Goal: Task Accomplishment & Management: Use online tool/utility

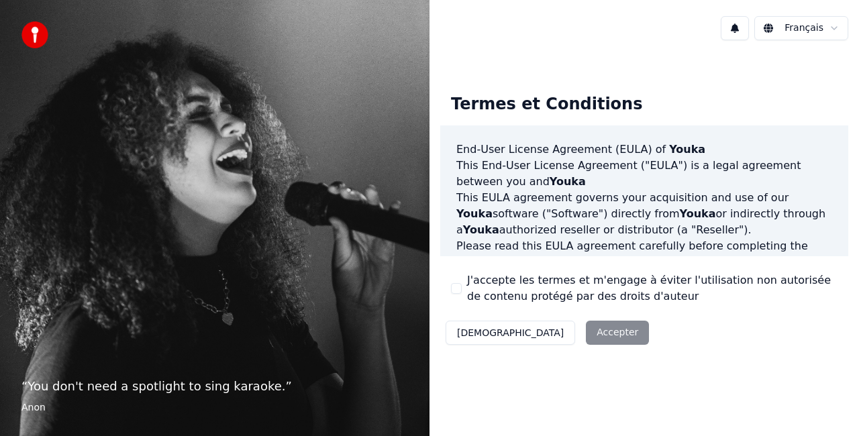
click at [534, 337] on div "Décliner Accepter" at bounding box center [547, 332] width 214 height 35
drag, startPoint x: 457, startPoint y: 290, endPoint x: 464, endPoint y: 295, distance: 8.2
click at [457, 290] on button "J'accepte les termes et m'engage à éviter l'utilisation non autorisée de conten…" at bounding box center [456, 288] width 11 height 11
click at [586, 335] on button "Accepter" at bounding box center [617, 333] width 63 height 24
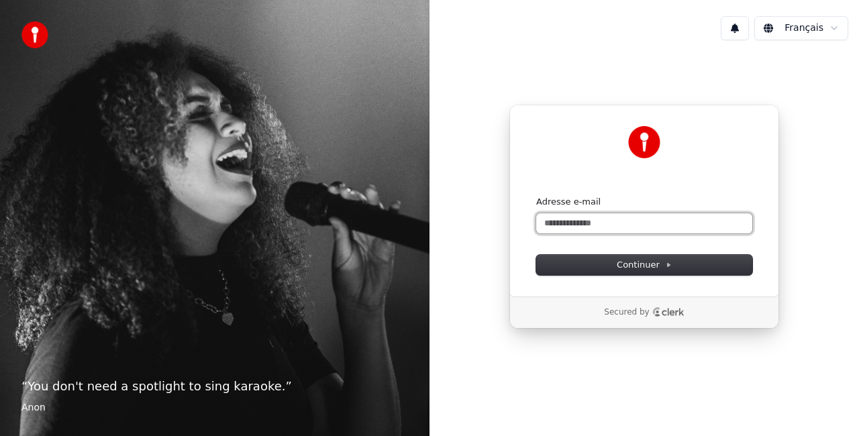
click at [596, 225] on input "Adresse e-mail" at bounding box center [644, 223] width 216 height 20
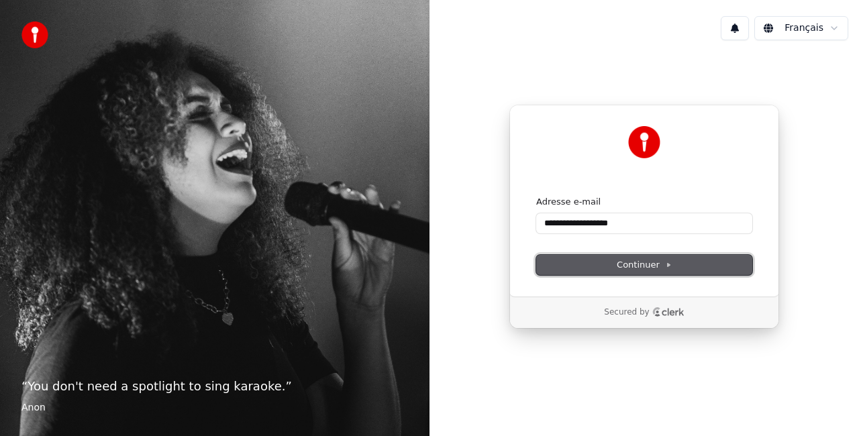
click at [658, 270] on span "Continuer" at bounding box center [643, 265] width 55 height 12
type input "**********"
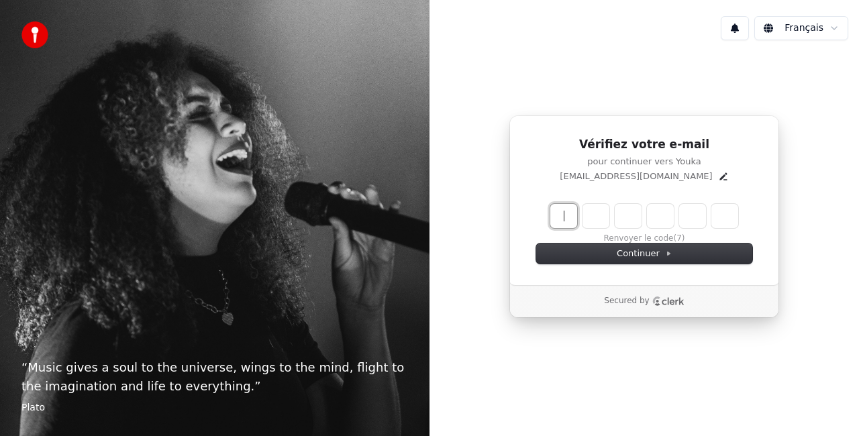
paste input "******"
type input "******"
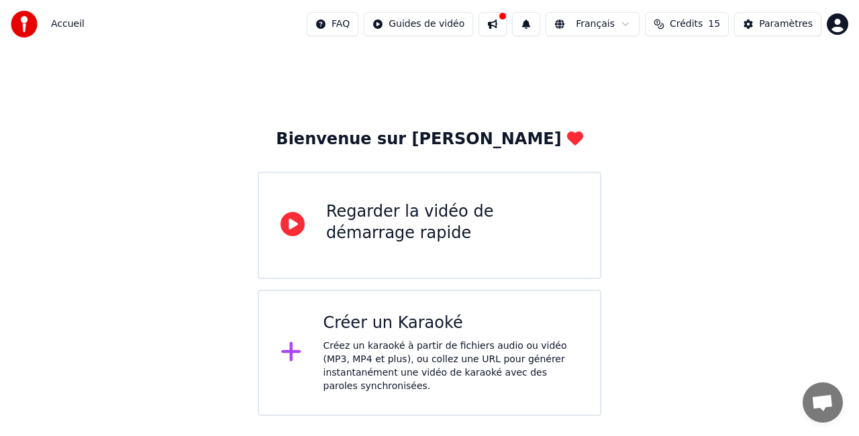
click at [417, 223] on div "Regarder la vidéo de démarrage rapide" at bounding box center [452, 222] width 252 height 43
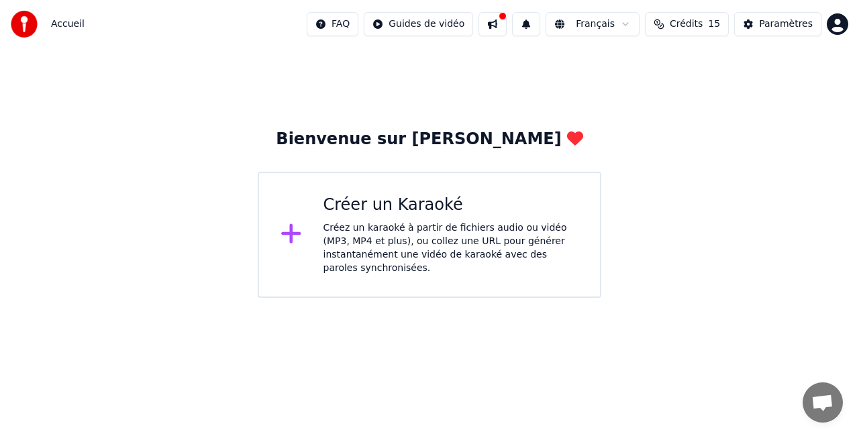
click at [389, 231] on div "Créez un karaoké à partir de fichiers audio ou vidéo (MP3, MP4 et plus), ou col…" at bounding box center [451, 248] width 256 height 54
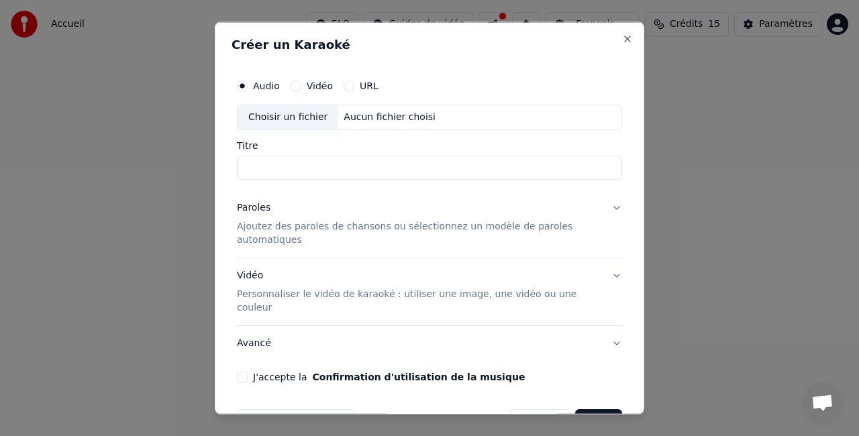
click at [311, 168] on input "Titre" at bounding box center [429, 167] width 385 height 24
type input "**********"
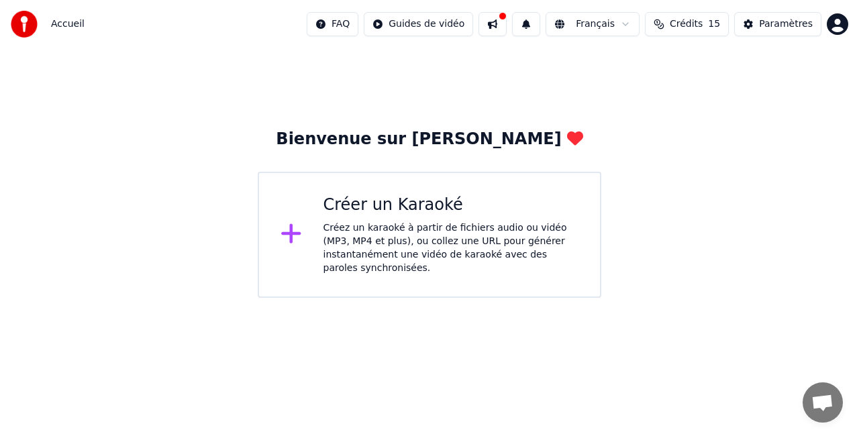
click at [399, 274] on div "Créer un Karaoké Créez un karaoké à partir de fichiers audio ou vidéo (MP3, MP4…" at bounding box center [429, 235] width 343 height 126
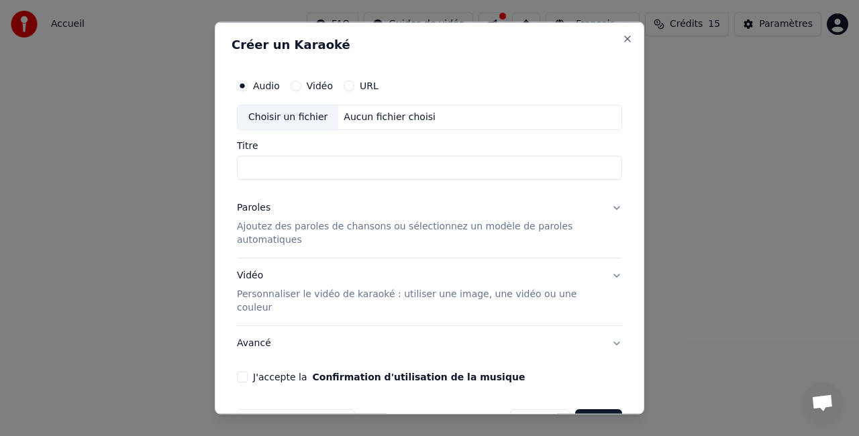
click at [288, 161] on input "Titre" at bounding box center [429, 167] width 385 height 24
type input "**********"
click at [266, 233] on p "Ajoutez des paroles de chansons ou sélectionnez un modèle de paroles automatiqu…" at bounding box center [419, 232] width 364 height 27
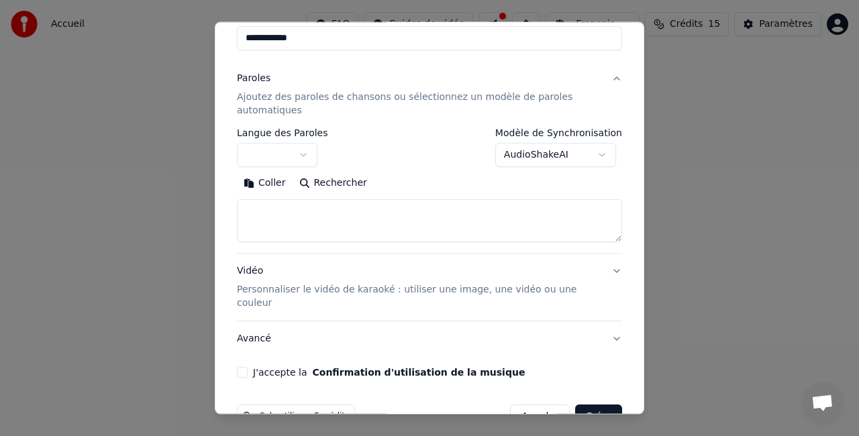
scroll to position [134, 0]
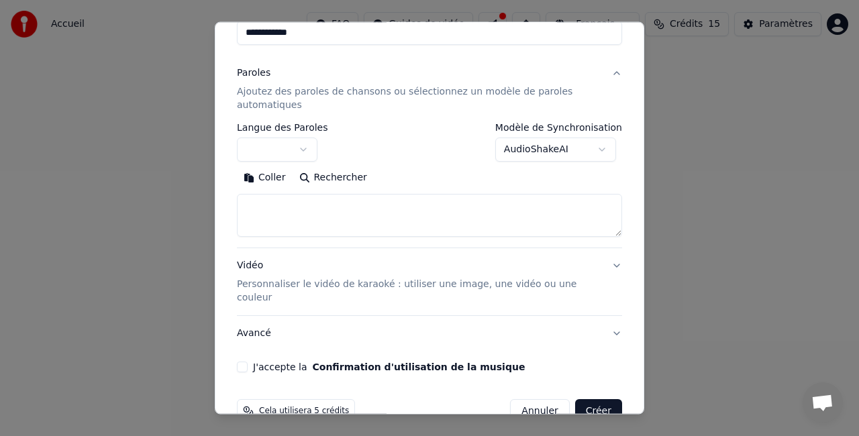
click at [305, 146] on body "**********" at bounding box center [429, 149] width 859 height 298
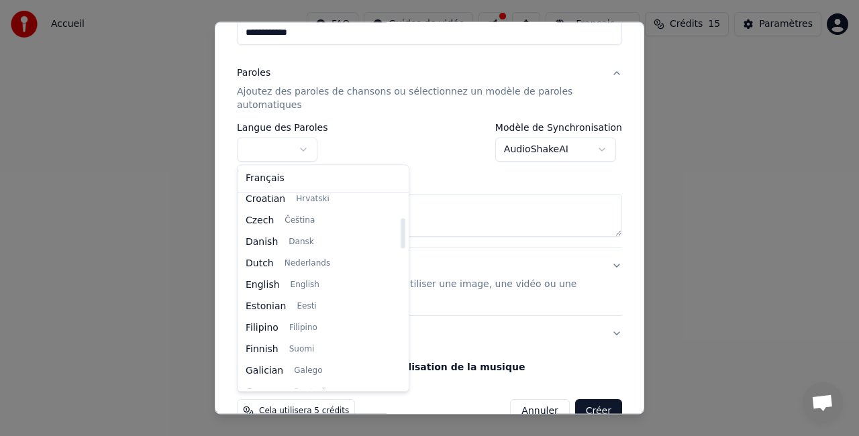
scroll to position [201, 0]
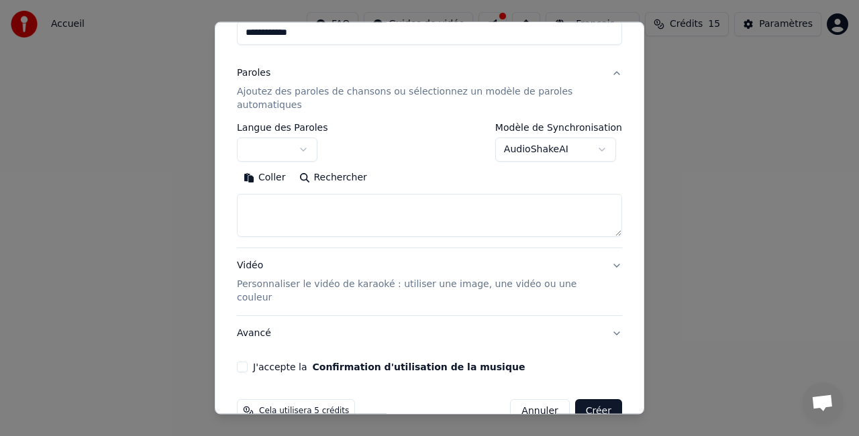
click at [561, 154] on body "**********" at bounding box center [429, 149] width 859 height 298
click at [601, 148] on body "**********" at bounding box center [429, 149] width 859 height 298
click at [253, 180] on button "Coller" at bounding box center [265, 177] width 56 height 21
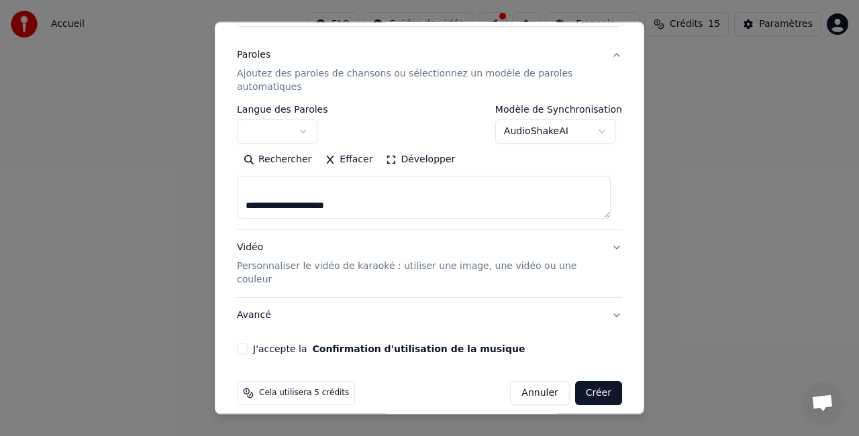
click at [358, 268] on p "Personnaliser le vidéo de karaoké : utiliser une image, une vidéo ou une couleur" at bounding box center [419, 273] width 364 height 27
type textarea "**********"
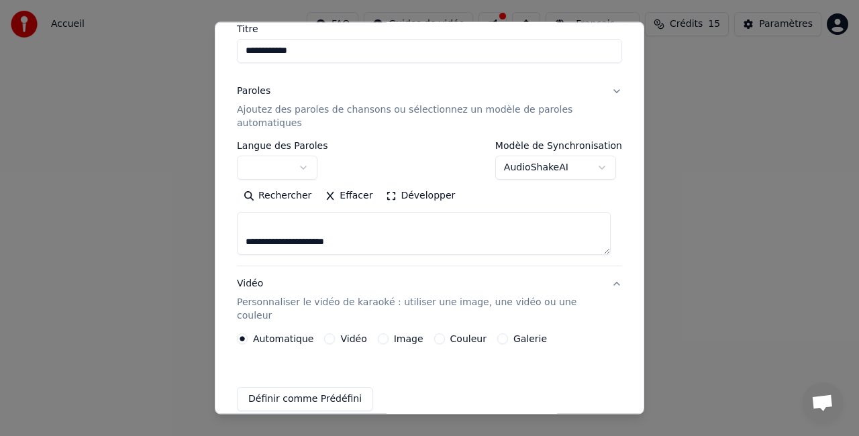
scroll to position [116, 0]
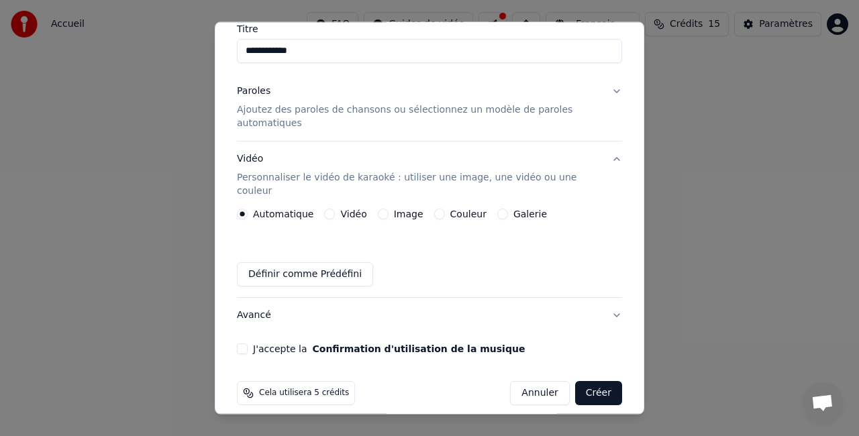
click at [252, 307] on button "Avancé" at bounding box center [429, 315] width 385 height 35
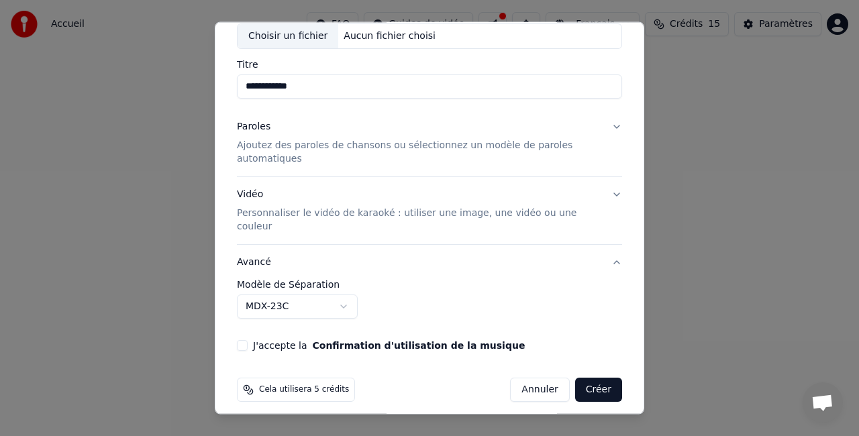
scroll to position [77, 0]
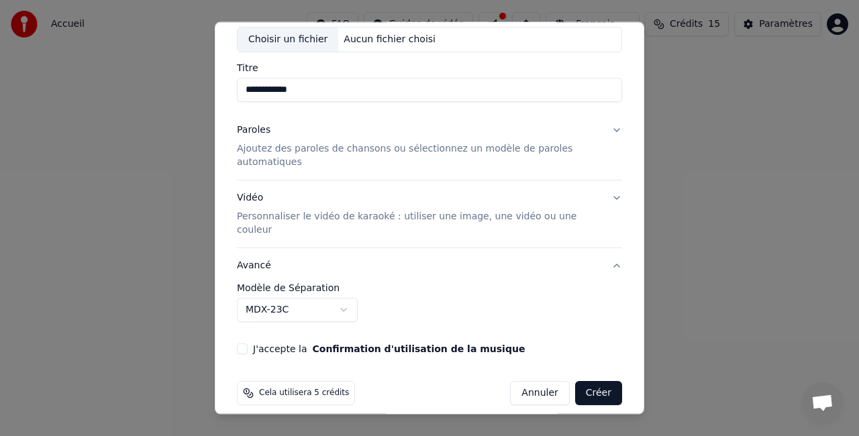
click at [239, 343] on button "J'accepte la Confirmation d'utilisation de la musique" at bounding box center [242, 348] width 11 height 11
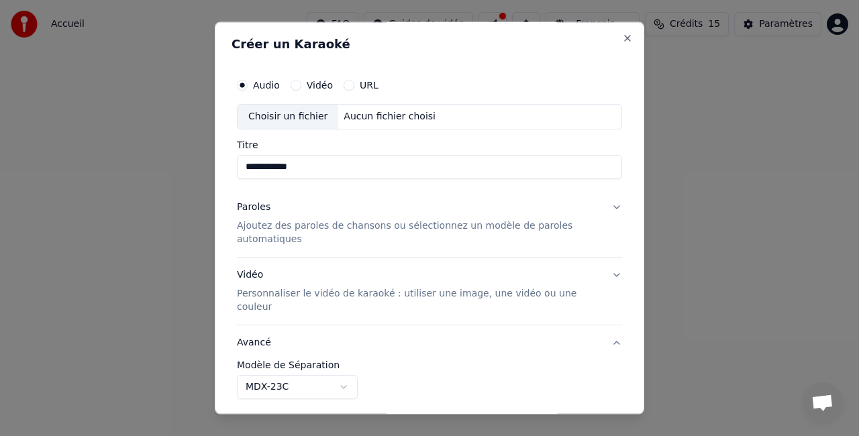
scroll to position [0, 0]
click at [293, 119] on div "Choisir un fichier" at bounding box center [287, 117] width 101 height 24
type input "**********"
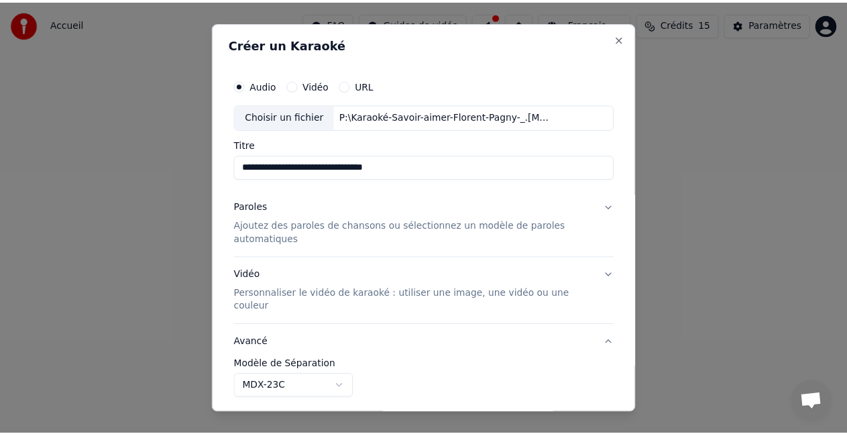
scroll to position [77, 0]
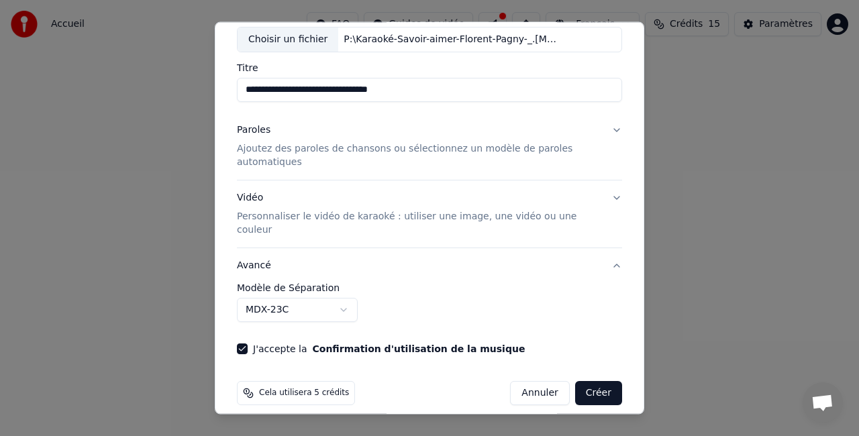
click at [589, 381] on button "Créer" at bounding box center [598, 393] width 47 height 24
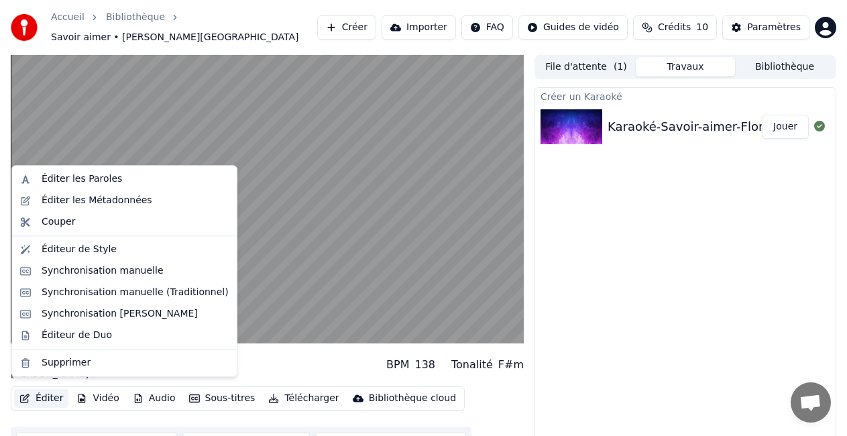
click at [46, 391] on button "Éditer" at bounding box center [41, 398] width 54 height 19
click at [76, 269] on div "Synchronisation manuelle" at bounding box center [103, 270] width 122 height 13
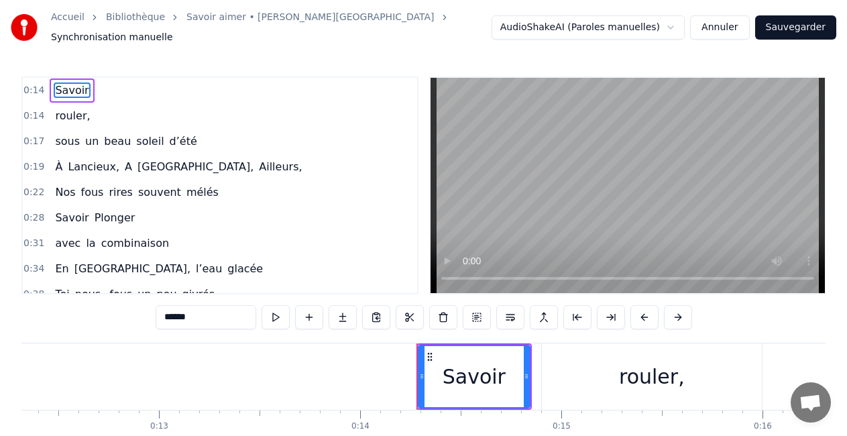
scroll to position [0, 2807]
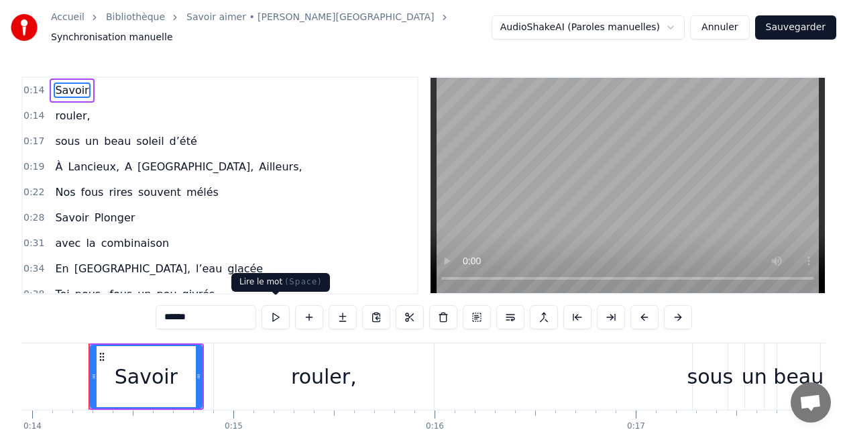
click at [275, 309] on button at bounding box center [276, 317] width 28 height 24
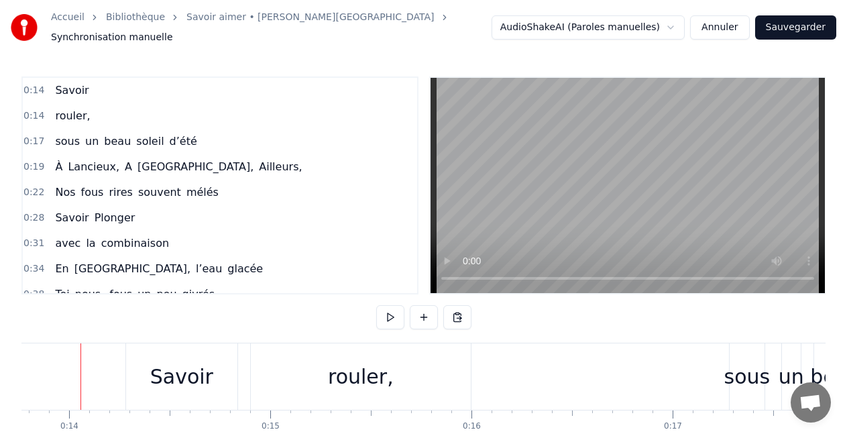
scroll to position [0, 2762]
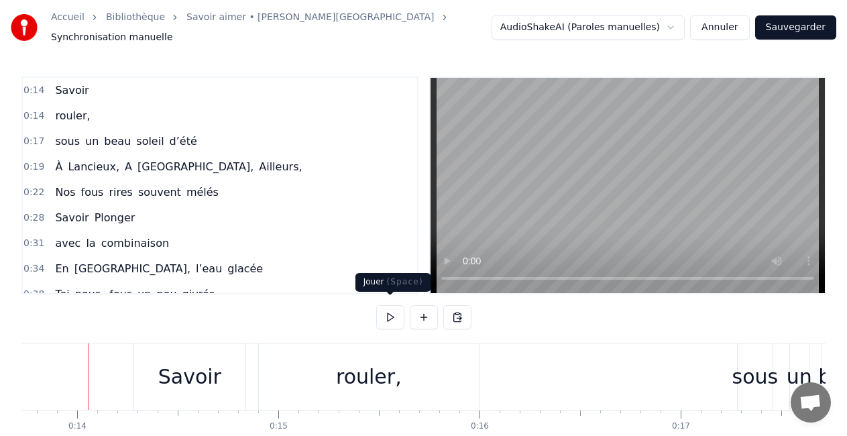
click at [387, 305] on button at bounding box center [390, 317] width 28 height 24
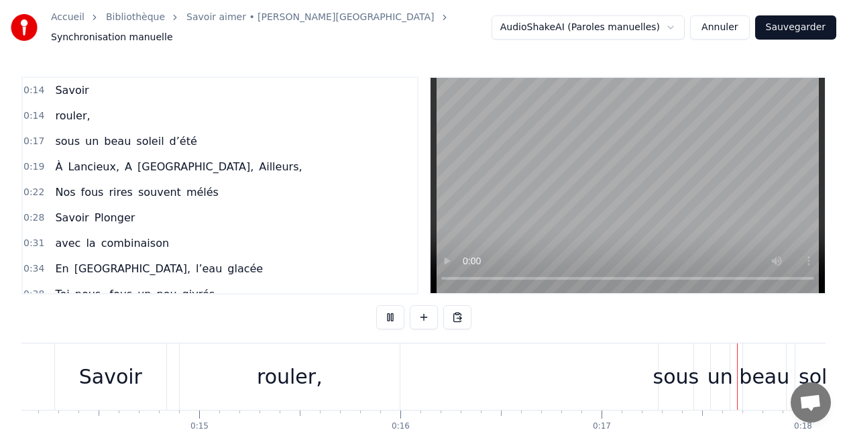
click at [384, 313] on button at bounding box center [390, 317] width 28 height 24
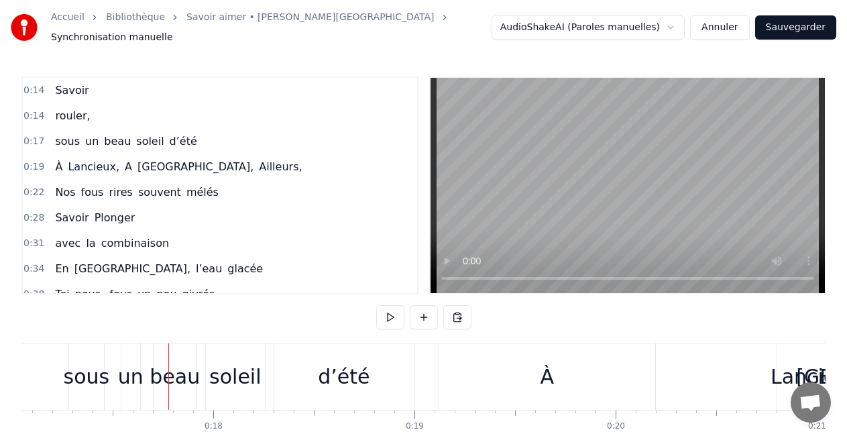
scroll to position [0, 3443]
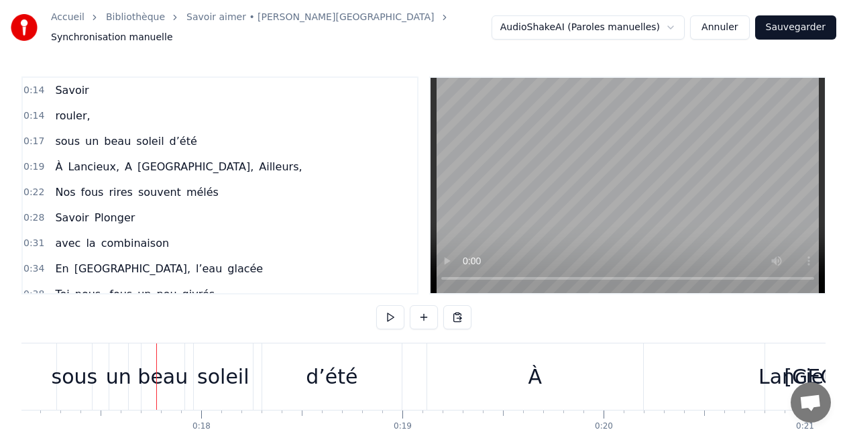
click at [71, 86] on span "Savoir" at bounding box center [72, 90] width 36 height 15
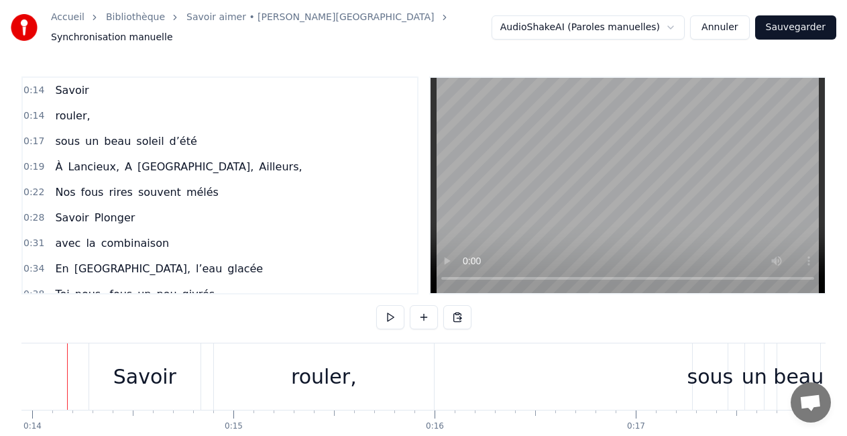
scroll to position [0, 2785]
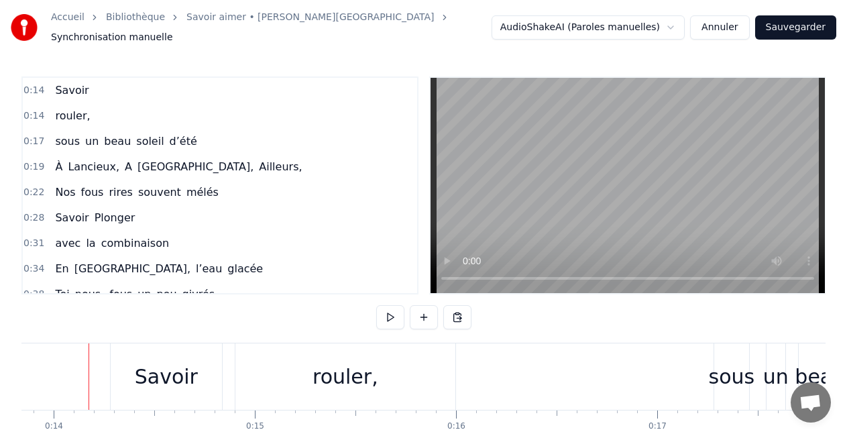
drag, startPoint x: 80, startPoint y: 376, endPoint x: 11, endPoint y: 379, distance: 68.5
click at [11, 379] on div "Accueil Bibliothèque Savoir aimer • [PERSON_NAME] Synchronisation manuelle Audi…" at bounding box center [423, 239] width 847 height 478
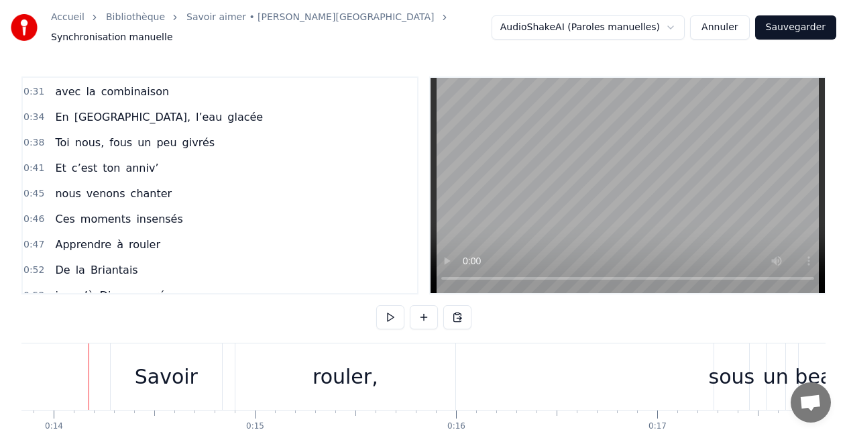
scroll to position [0, 0]
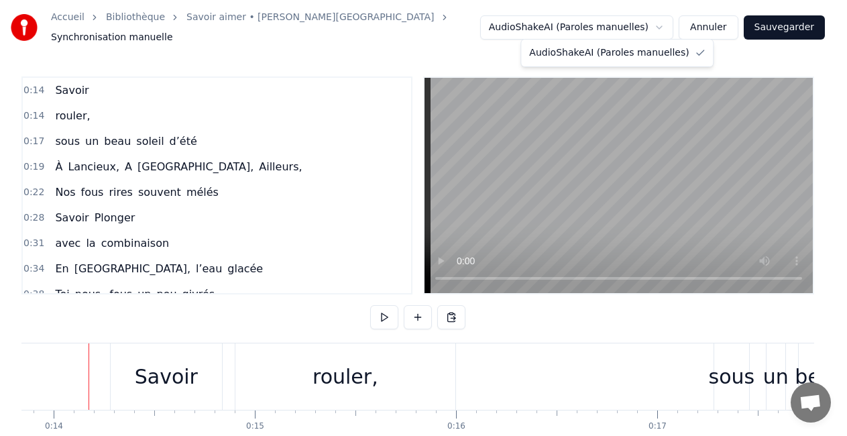
click at [678, 23] on html "Accueil Bibliothèque Savoir aimer • [PERSON_NAME] Synchronisation manuelle Audi…" at bounding box center [423, 250] width 847 height 500
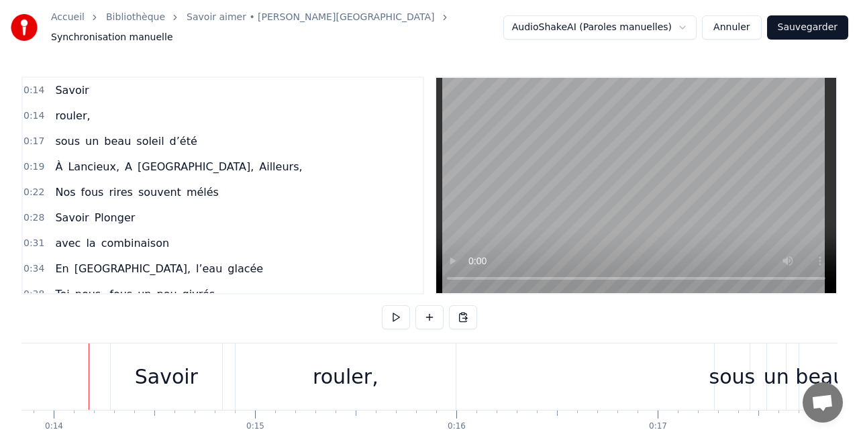
click at [678, 23] on html "Accueil Bibliothèque Savoir aimer • [PERSON_NAME] Synchronisation manuelle Audi…" at bounding box center [429, 250] width 859 height 500
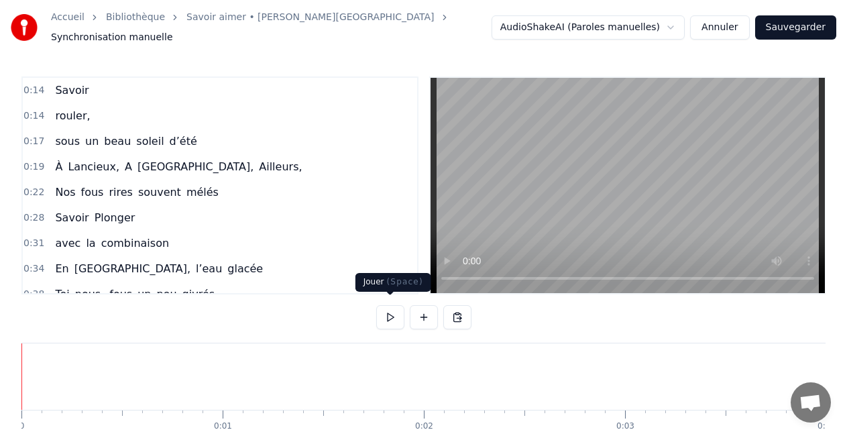
click at [393, 313] on button at bounding box center [390, 317] width 28 height 24
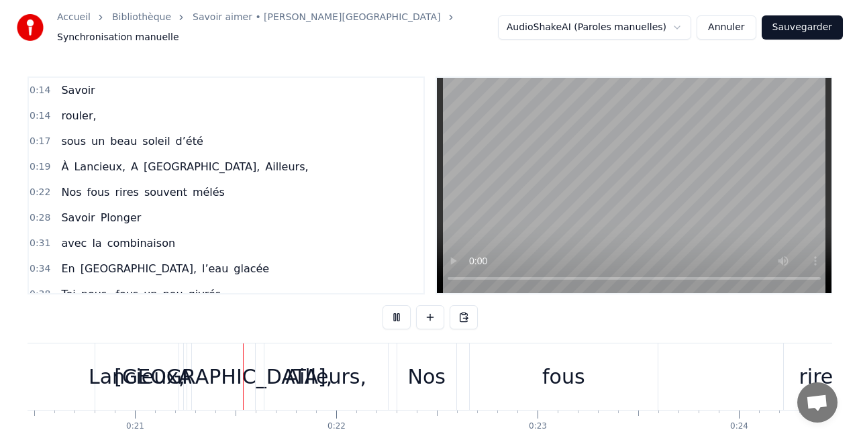
scroll to position [0, 4147]
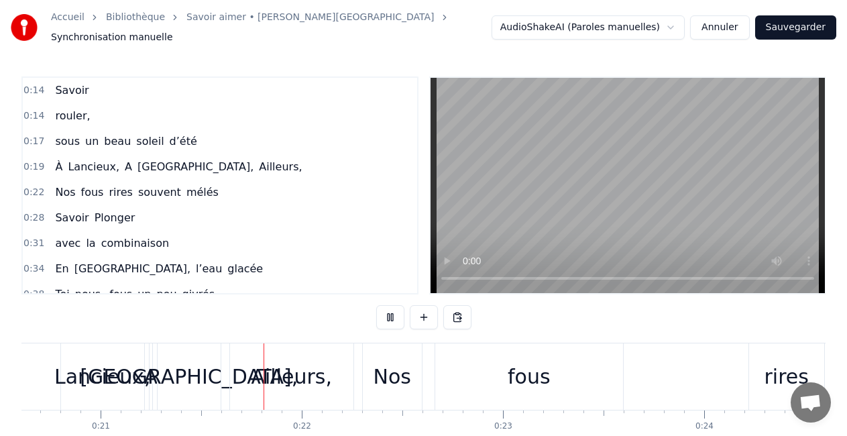
click at [393, 312] on button at bounding box center [390, 317] width 28 height 24
click at [274, 24] on link "Savoir aimer • [PERSON_NAME][GEOGRAPHIC_DATA]" at bounding box center [310, 17] width 248 height 13
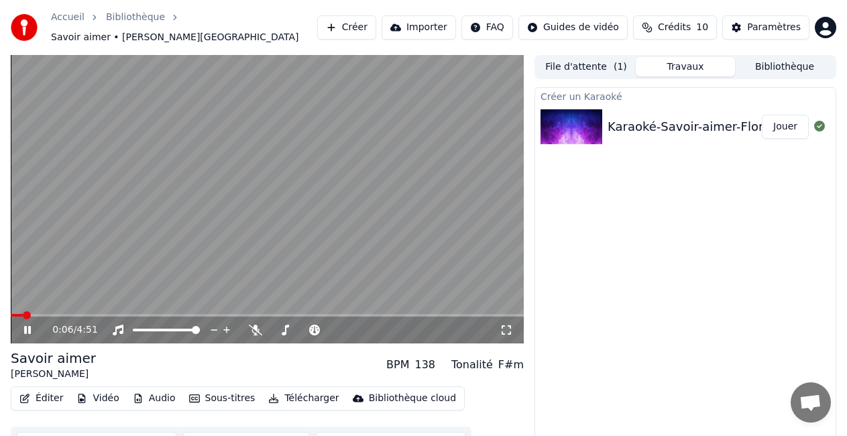
click at [32, 325] on icon at bounding box center [36, 330] width 31 height 11
click at [231, 389] on button "Sous-titres" at bounding box center [222, 398] width 77 height 19
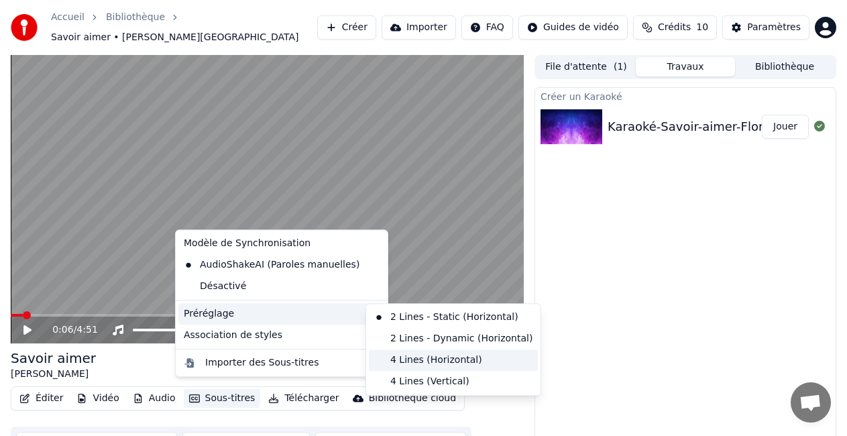
click at [404, 366] on div "4 Lines (Horizontal)" at bounding box center [453, 359] width 169 height 21
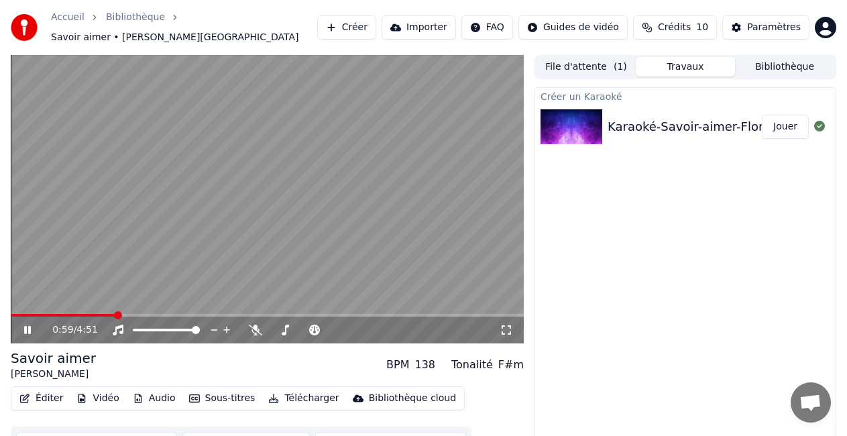
click at [25, 326] on icon at bounding box center [27, 330] width 7 height 8
click at [101, 389] on button "Vidéo" at bounding box center [97, 398] width 53 height 19
click at [47, 393] on button "Éditer" at bounding box center [41, 398] width 54 height 19
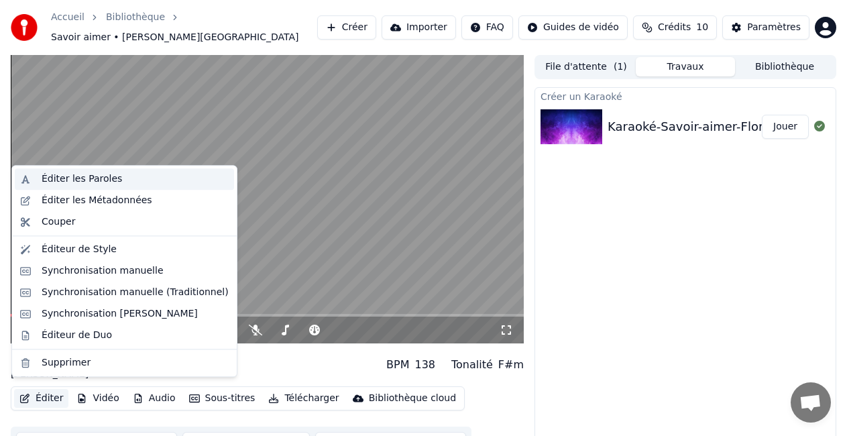
click at [78, 175] on div "Éditer les Paroles" at bounding box center [82, 178] width 80 height 13
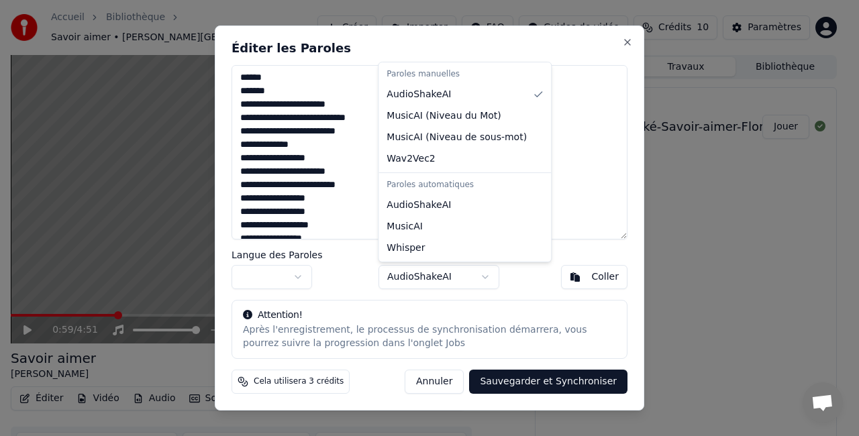
click at [487, 280] on body "Accueil Bibliothèque Savoir aimer • [PERSON_NAME] Créer Importer FAQ Guides de …" at bounding box center [423, 218] width 847 height 436
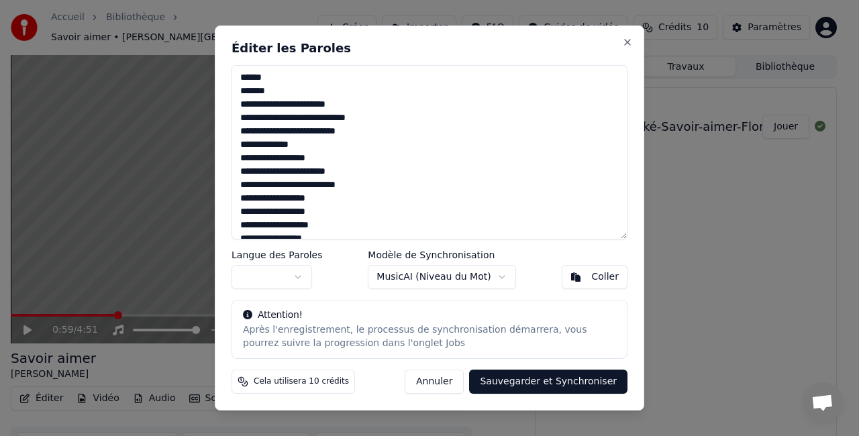
click at [454, 390] on button "Annuler" at bounding box center [433, 382] width 59 height 24
